Goal: Find specific page/section: Find specific page/section

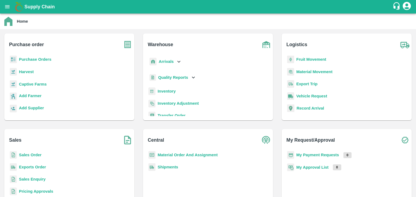
click at [37, 57] on p "Purchase Orders" at bounding box center [35, 60] width 32 height 6
click at [38, 58] on b "Purchase Orders" at bounding box center [35, 59] width 32 height 4
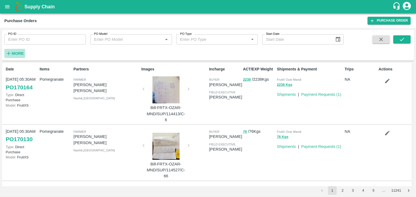
click at [21, 53] on strong "More" at bounding box center [18, 53] width 12 height 4
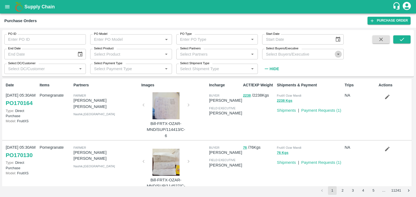
click at [338, 56] on icon "Open" at bounding box center [338, 54] width 6 height 6
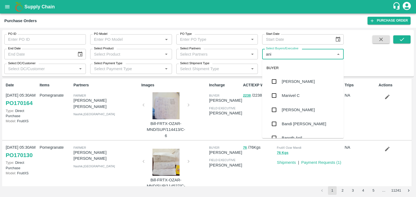
type input "anil"
click at [311, 81] on div "[PERSON_NAME]" at bounding box center [302, 82] width 81 height 14
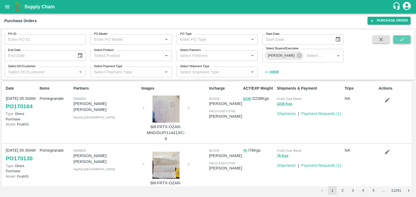
click at [405, 39] on button "submit" at bounding box center [401, 39] width 17 height 8
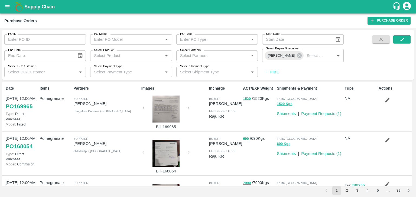
click at [155, 110] on div at bounding box center [166, 109] width 41 height 27
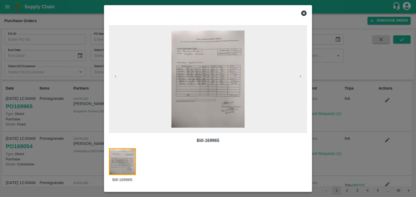
click at [213, 83] on img at bounding box center [207, 79] width 73 height 97
click at [304, 15] on icon at bounding box center [303, 13] width 5 height 5
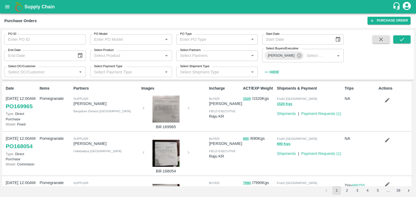
click at [413, 101] on div "PO ID PO ID PO Model PO Model   * PO Type PO Type   * Start Date Start Date End…" at bounding box center [208, 113] width 416 height 170
drag, startPoint x: 414, startPoint y: 98, endPoint x: 413, endPoint y: 104, distance: 5.7
click at [413, 104] on div "PO ID PO ID PO Model PO Model   * PO Type PO Type   * Start Date Start Date End…" at bounding box center [208, 113] width 416 height 170
drag, startPoint x: 414, startPoint y: 106, endPoint x: 412, endPoint y: 103, distance: 2.8
click at [412, 103] on div "PO ID PO ID PO Model PO Model   * PO Type PO Type   * Start Date Start Date End…" at bounding box center [208, 113] width 416 height 170
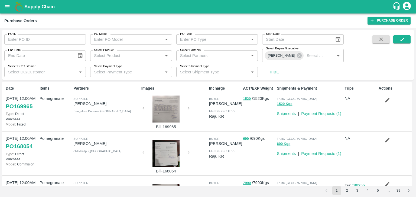
click at [413, 90] on div "PO ID PO ID PO Model PO Model   * PO Type PO Type   * Start Date Start Date End…" at bounding box center [208, 113] width 416 height 170
click at [413, 91] on div "Date [DATE] 12:00AM PO 169965 Type: Direct Purchase Model: Fixed Items Pomegran…" at bounding box center [207, 134] width 411 height 104
click at [412, 91] on div "Date [DATE] 12:00AM PO 169965 Type: Direct Purchase Model: Fixed Items Pomegran…" at bounding box center [207, 134] width 411 height 104
drag, startPoint x: 414, startPoint y: 95, endPoint x: 413, endPoint y: 104, distance: 8.8
click at [413, 104] on div "PO ID PO ID PO Model PO Model   * PO Type PO Type   * Start Date Start Date End…" at bounding box center [208, 113] width 416 height 170
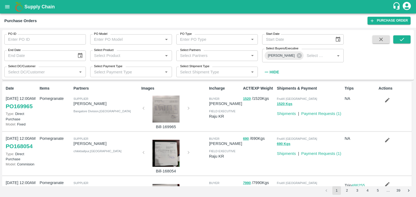
click at [188, 154] on div "Bill-168054" at bounding box center [173, 154] width 68 height 41
click at [296, 55] on icon at bounding box center [298, 55] width 5 height 5
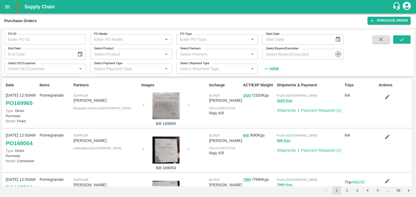
click at [338, 53] on icon "Open" at bounding box center [338, 54] width 6 height 6
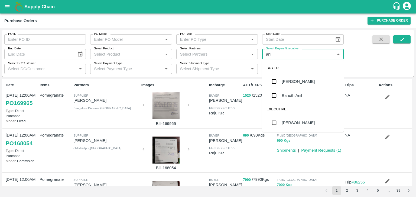
type input "anil"
click at [292, 80] on div "[PERSON_NAME]" at bounding box center [297, 82] width 33 height 6
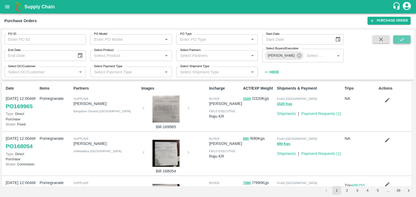
click at [406, 41] on button "submit" at bounding box center [401, 39] width 17 height 8
